Goal: Check status: Check status

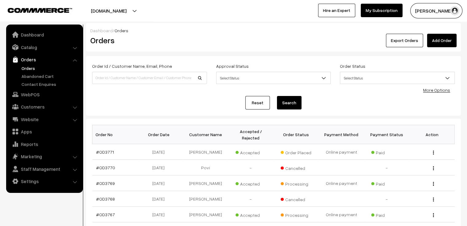
click at [166, 85] on div "Order Id / Customer Name, Email, Phone" at bounding box center [150, 74] width 124 height 25
click at [166, 80] on input at bounding box center [149, 78] width 115 height 12
type input "od3703"
click at [277, 96] on button "Search" at bounding box center [289, 103] width 25 height 14
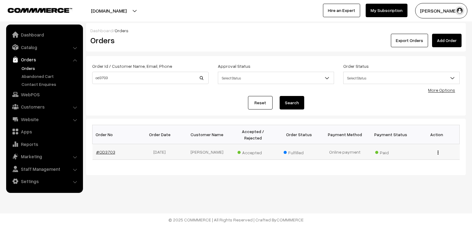
click at [103, 150] on link "#OD3703" at bounding box center [105, 152] width 19 height 5
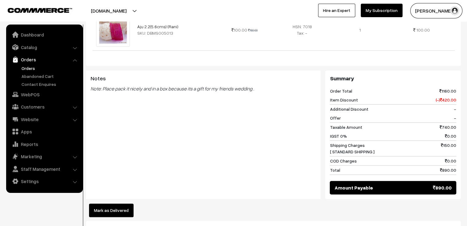
scroll to position [399, 0]
